Goal: Find specific page/section: Find specific page/section

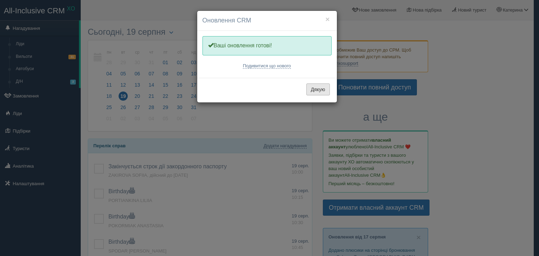
click at [317, 93] on button "Дякую" at bounding box center [319, 90] width 24 height 12
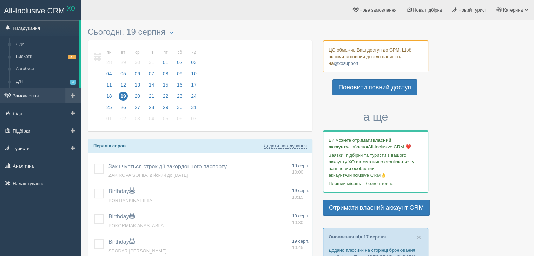
click at [27, 98] on link "Замовлення" at bounding box center [40, 95] width 81 height 15
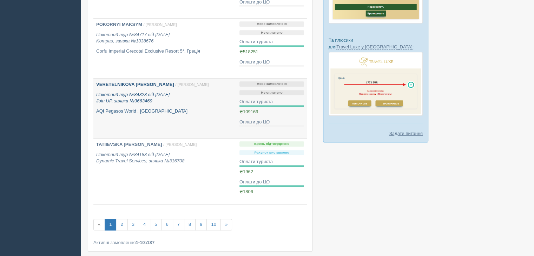
scroll to position [515, 0]
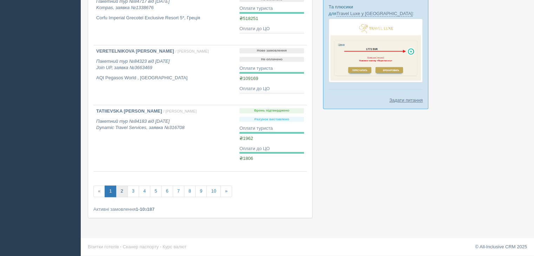
click at [122, 187] on link "2" at bounding box center [122, 192] width 12 height 12
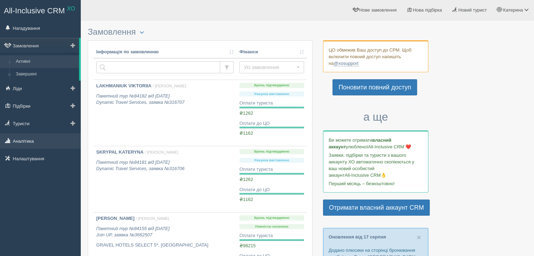
click at [31, 141] on link "Аналітика" at bounding box center [40, 140] width 81 height 15
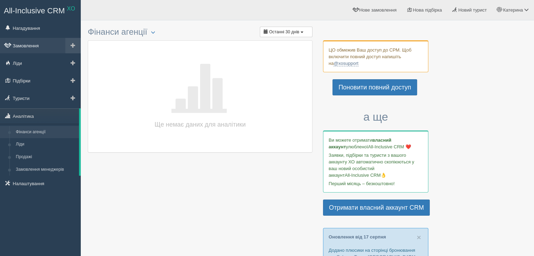
click at [25, 42] on link "Замовлення" at bounding box center [40, 45] width 81 height 15
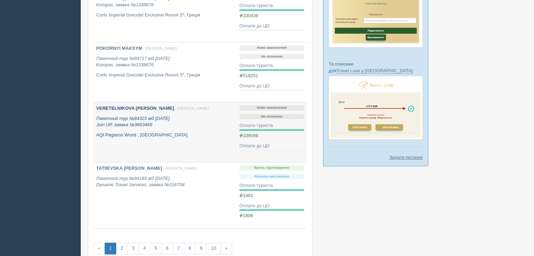
scroll to position [515, 0]
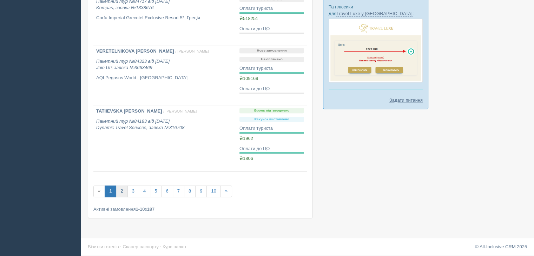
click at [126, 188] on link "2" at bounding box center [122, 192] width 12 height 12
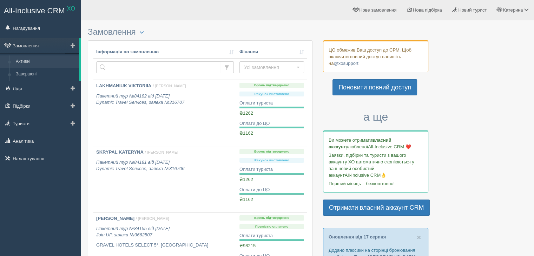
click at [28, 63] on link "Активні" at bounding box center [46, 61] width 66 height 13
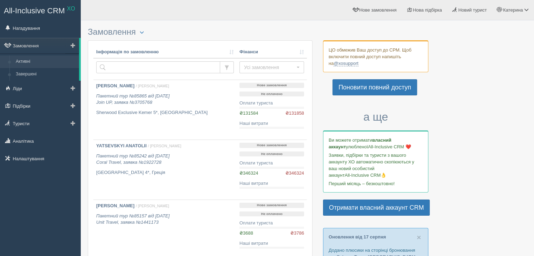
click at [27, 61] on link "Активні" at bounding box center [46, 61] width 66 height 13
click at [26, 62] on link "Активні" at bounding box center [46, 61] width 66 height 13
click at [34, 59] on link "Активні" at bounding box center [46, 61] width 66 height 13
